Goal: Task Accomplishment & Management: Use online tool/utility

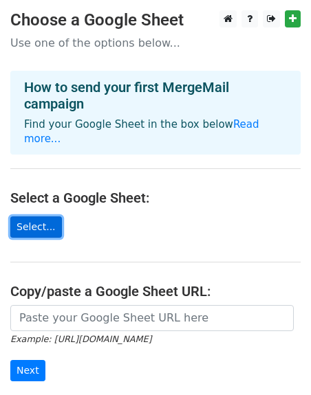
click at [24, 217] on link "Select..." at bounding box center [36, 227] width 52 height 21
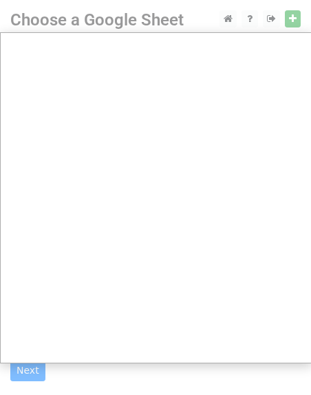
click at [267, 21] on div at bounding box center [155, 290] width 311 height 580
click at [296, 24] on div at bounding box center [155, 290] width 311 height 580
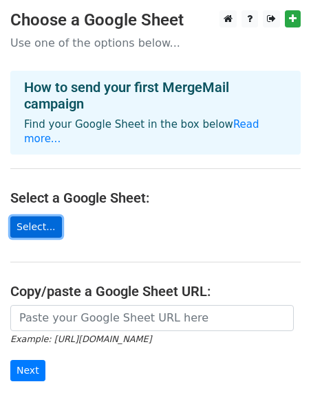
click at [34, 222] on link "Select..." at bounding box center [36, 227] width 52 height 21
click at [49, 229] on link "Select..." at bounding box center [36, 227] width 52 height 21
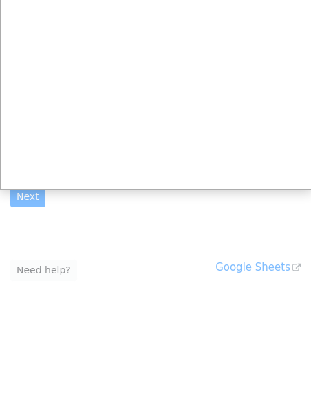
scroll to position [175, 0]
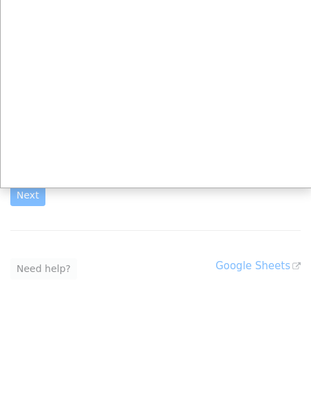
click at [32, 204] on div at bounding box center [155, 115] width 311 height 580
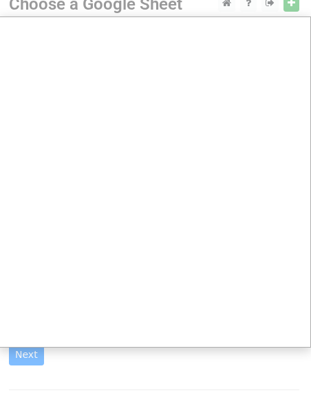
scroll to position [0, 1]
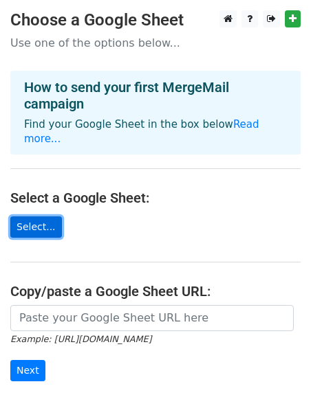
click at [35, 228] on link "Select..." at bounding box center [36, 227] width 52 height 21
click at [41, 222] on link "Select..." at bounding box center [36, 227] width 52 height 21
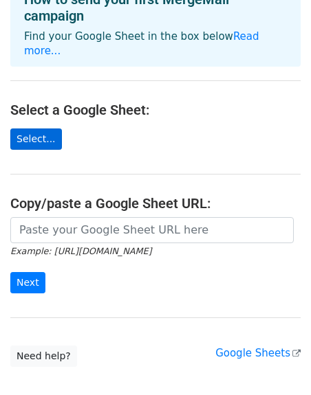
scroll to position [89, 0]
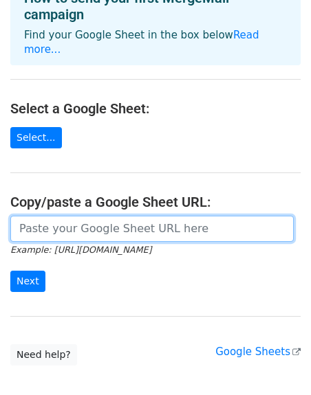
click at [67, 232] on input "url" at bounding box center [151, 229] width 283 height 26
paste input "[URL][DOMAIN_NAME]"
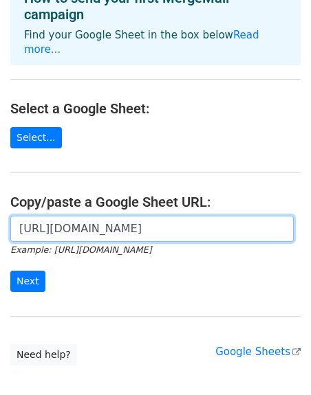
scroll to position [0, 581]
type input "[URL][DOMAIN_NAME]"
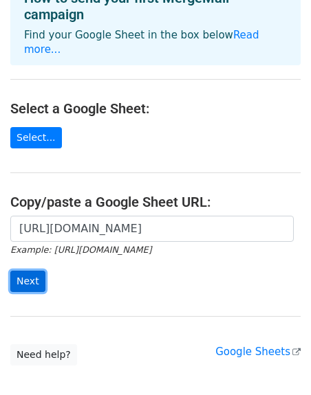
scroll to position [0, 0]
click at [27, 292] on input "Next" at bounding box center [27, 281] width 35 height 21
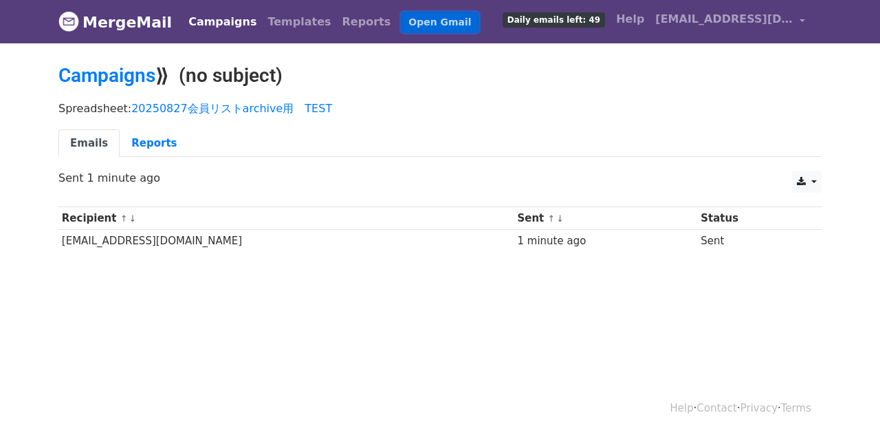
click at [407, 21] on link "Open Gmail" at bounding box center [440, 22] width 76 height 20
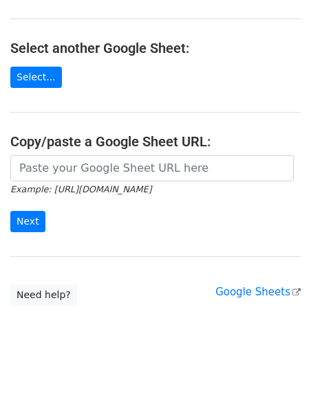
scroll to position [134, 0]
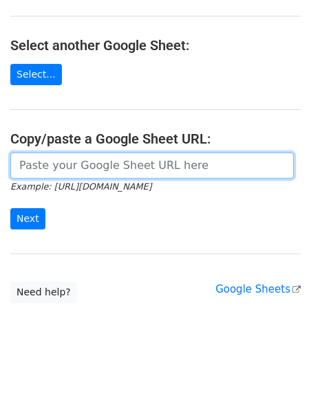
click at [22, 179] on input "url" at bounding box center [151, 166] width 283 height 26
paste input "[URL][DOMAIN_NAME]"
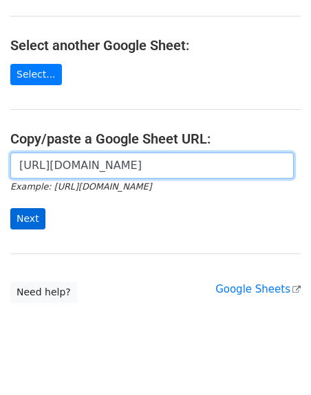
type input "[URL][DOMAIN_NAME]"
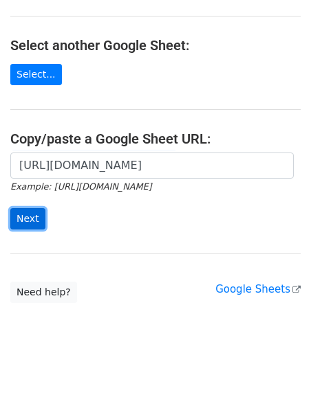
scroll to position [0, 0]
click at [34, 230] on input "Next" at bounding box center [27, 218] width 35 height 21
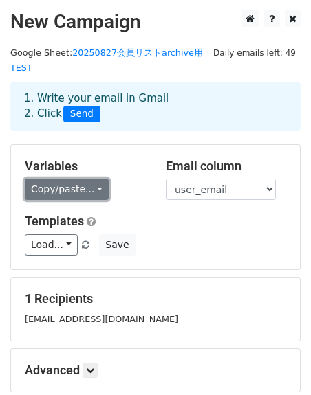
click at [109, 200] on link "Copy/paste..." at bounding box center [67, 189] width 84 height 21
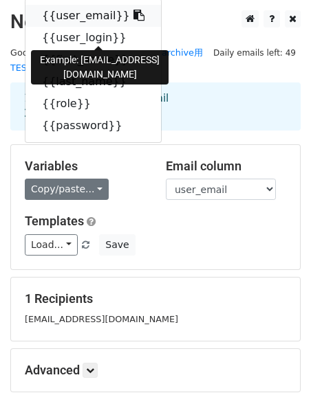
click at [63, 27] on link "{{user_email}}" at bounding box center [92, 16] width 135 height 22
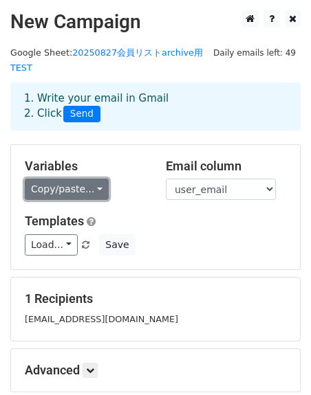
click at [109, 200] on link "Copy/paste..." at bounding box center [67, 189] width 84 height 21
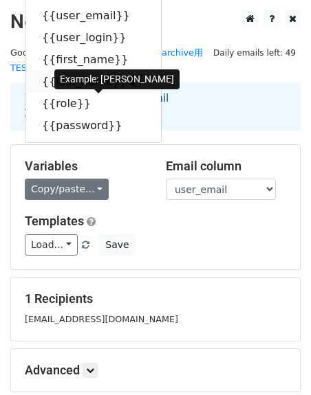
click at [100, 93] on link "{{last_name}}" at bounding box center [92, 82] width 135 height 22
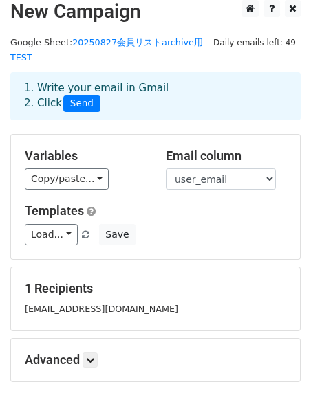
scroll to position [9, 0]
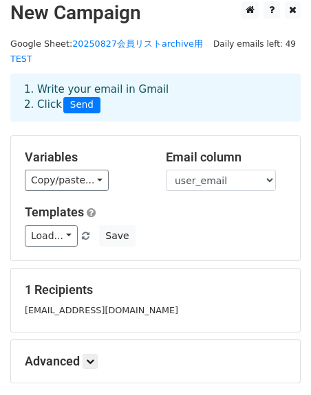
click at [96, 113] on span "Send" at bounding box center [81, 105] width 37 height 17
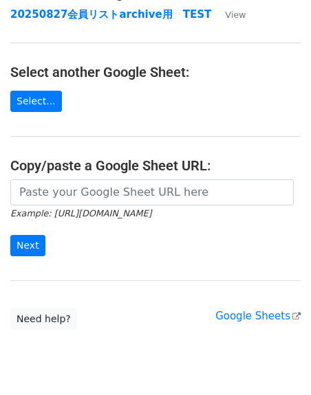
scroll to position [121, 0]
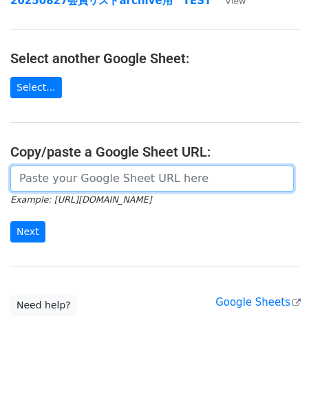
click at [69, 192] on input "url" at bounding box center [151, 179] width 283 height 26
paste input "[URL][DOMAIN_NAME]"
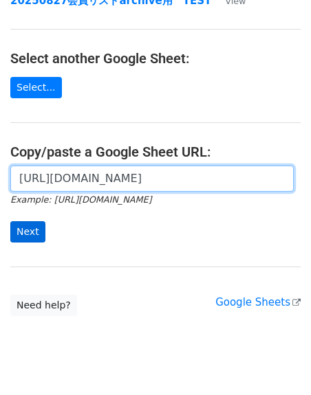
type input "[URL][DOMAIN_NAME]"
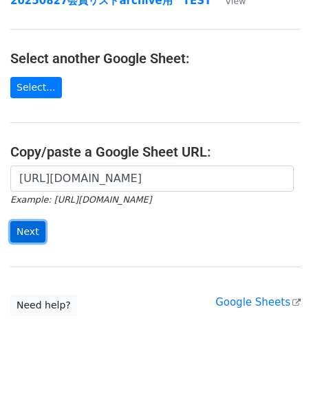
scroll to position [0, 0]
click at [19, 243] on input "Next" at bounding box center [27, 231] width 35 height 21
